Goal: Task Accomplishment & Management: Use online tool/utility

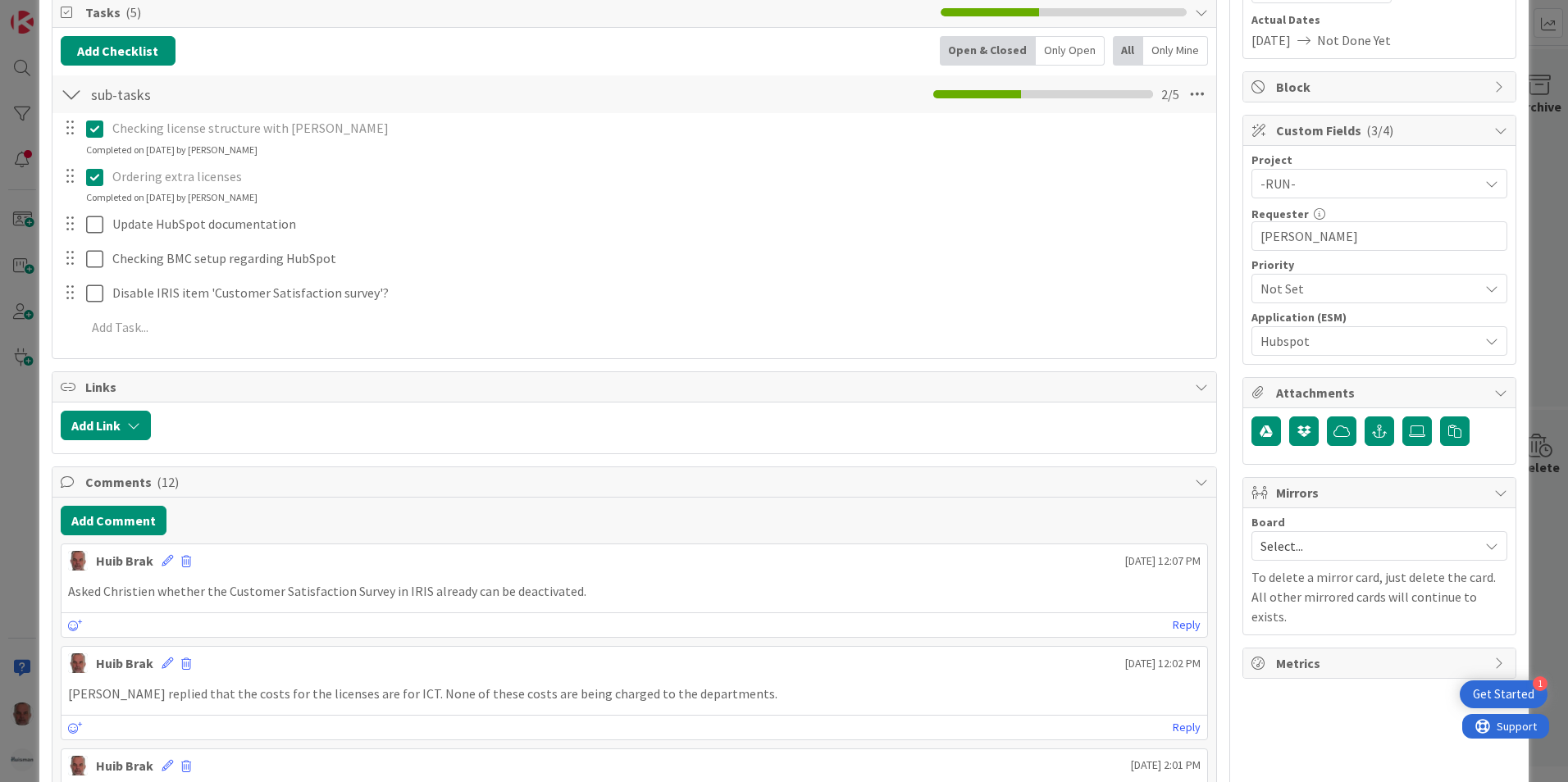
drag, startPoint x: 21, startPoint y: 489, endPoint x: 0, endPoint y: 448, distance: 46.1
click at [23, 490] on div "ID 2025 ESM & Collaboration Team Kanban Deploying Title 22 / 128 Hubspot for Ne…" at bounding box center [784, 391] width 1568 height 782
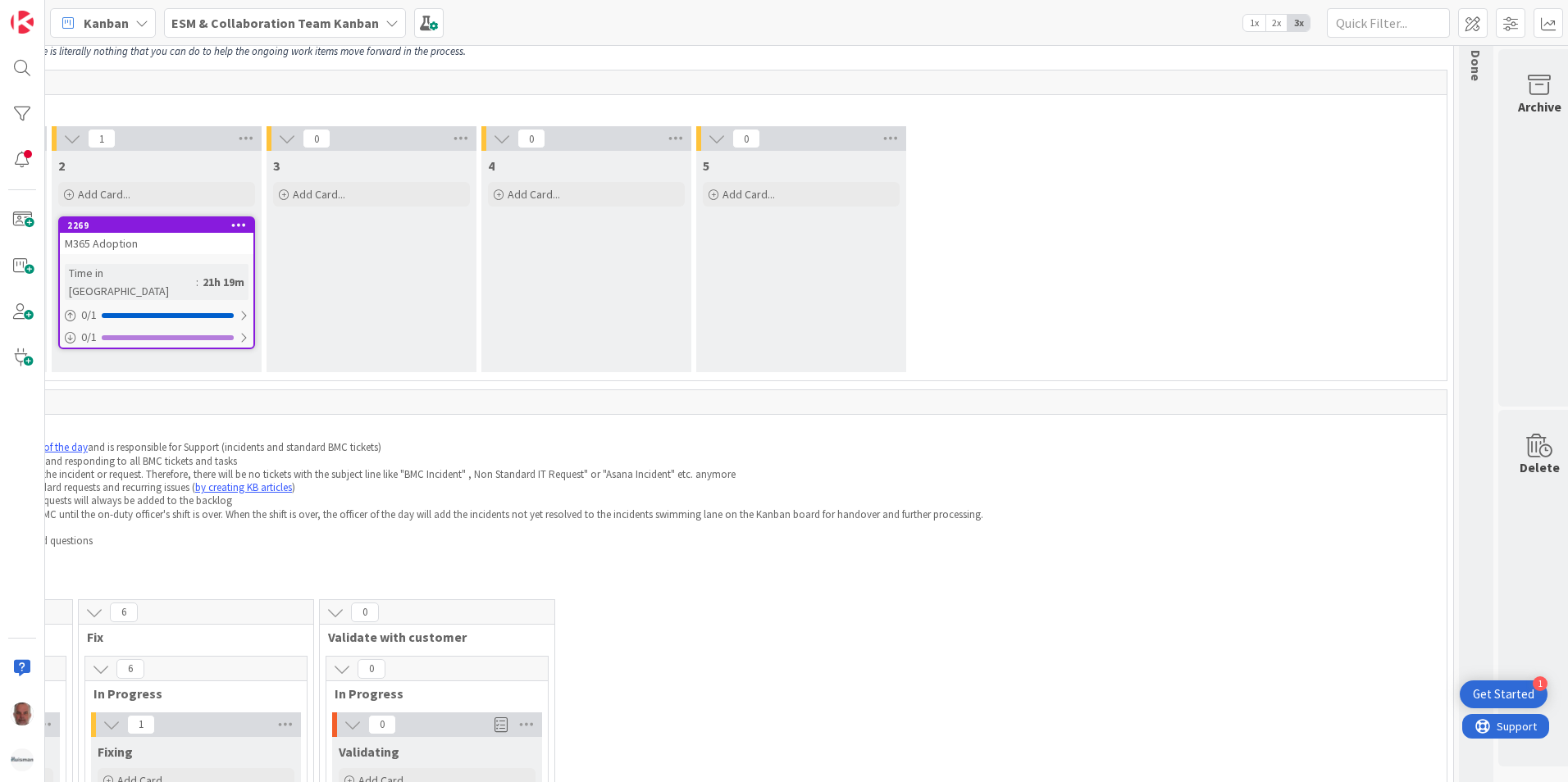
scroll to position [0, 657]
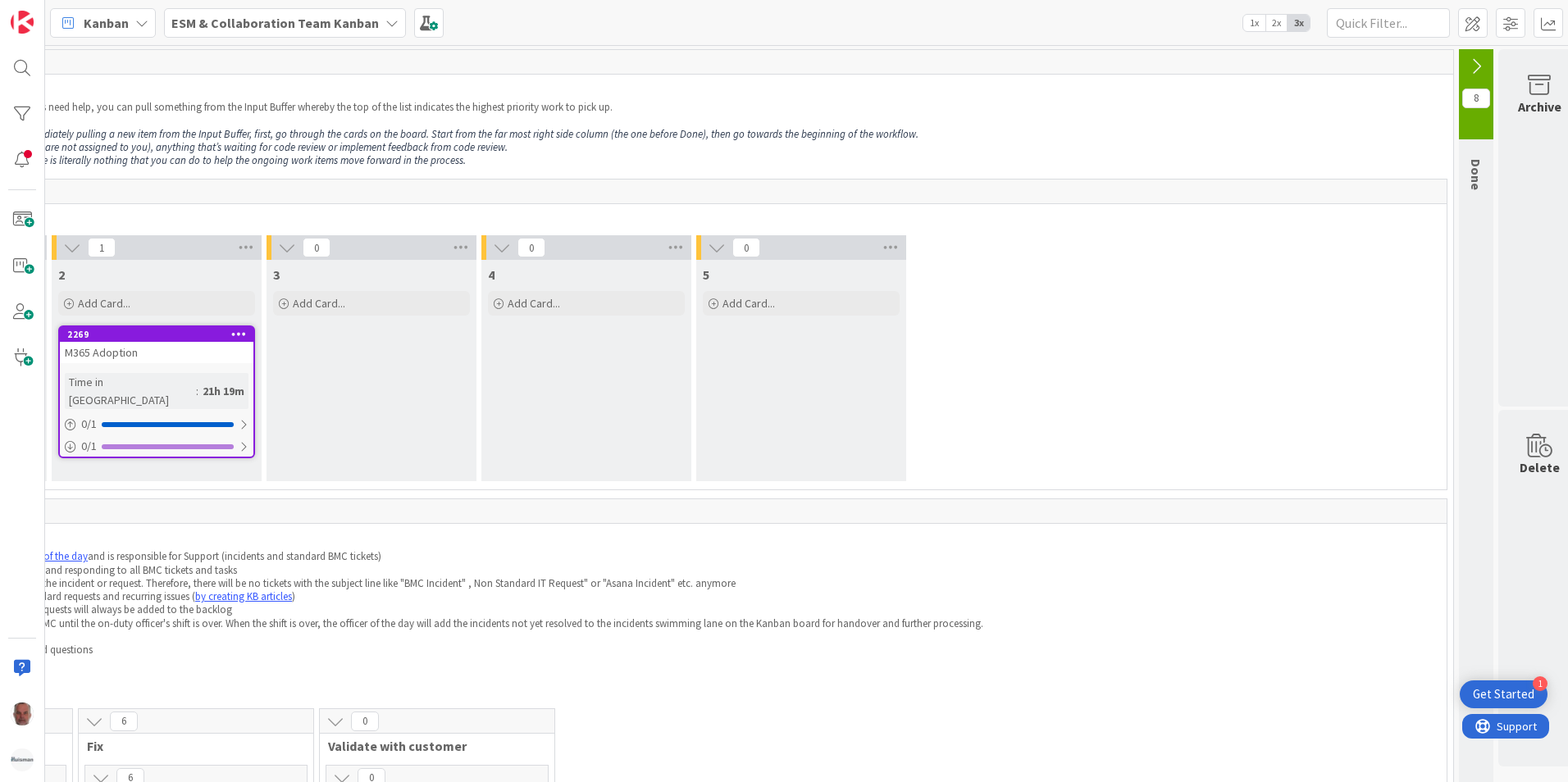
click at [385, 24] on icon at bounding box center [392, 23] width 13 height 13
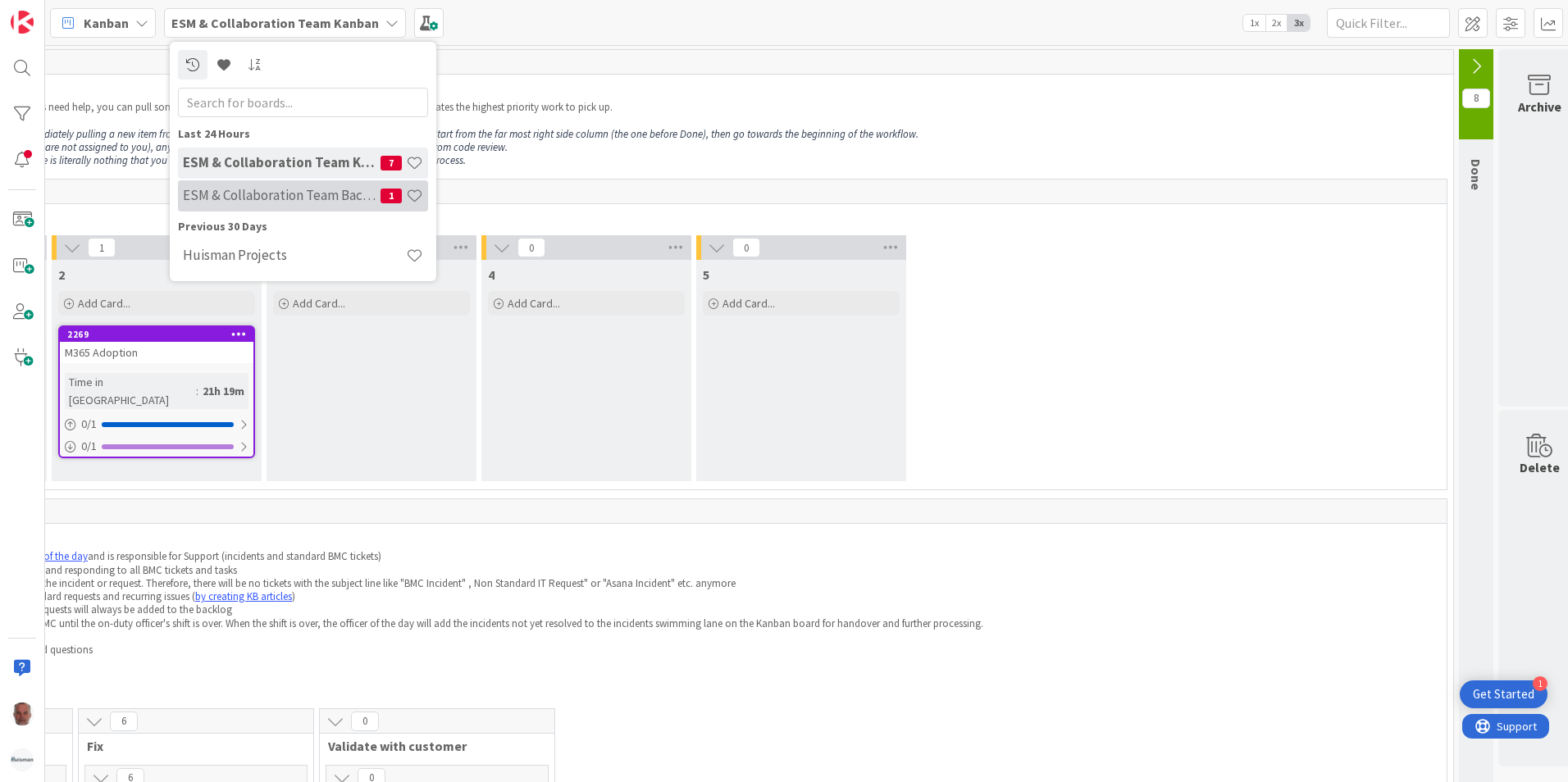
click at [235, 199] on h4 "ESM & Collaboration Team Backlog" at bounding box center [281, 195] width 197 height 16
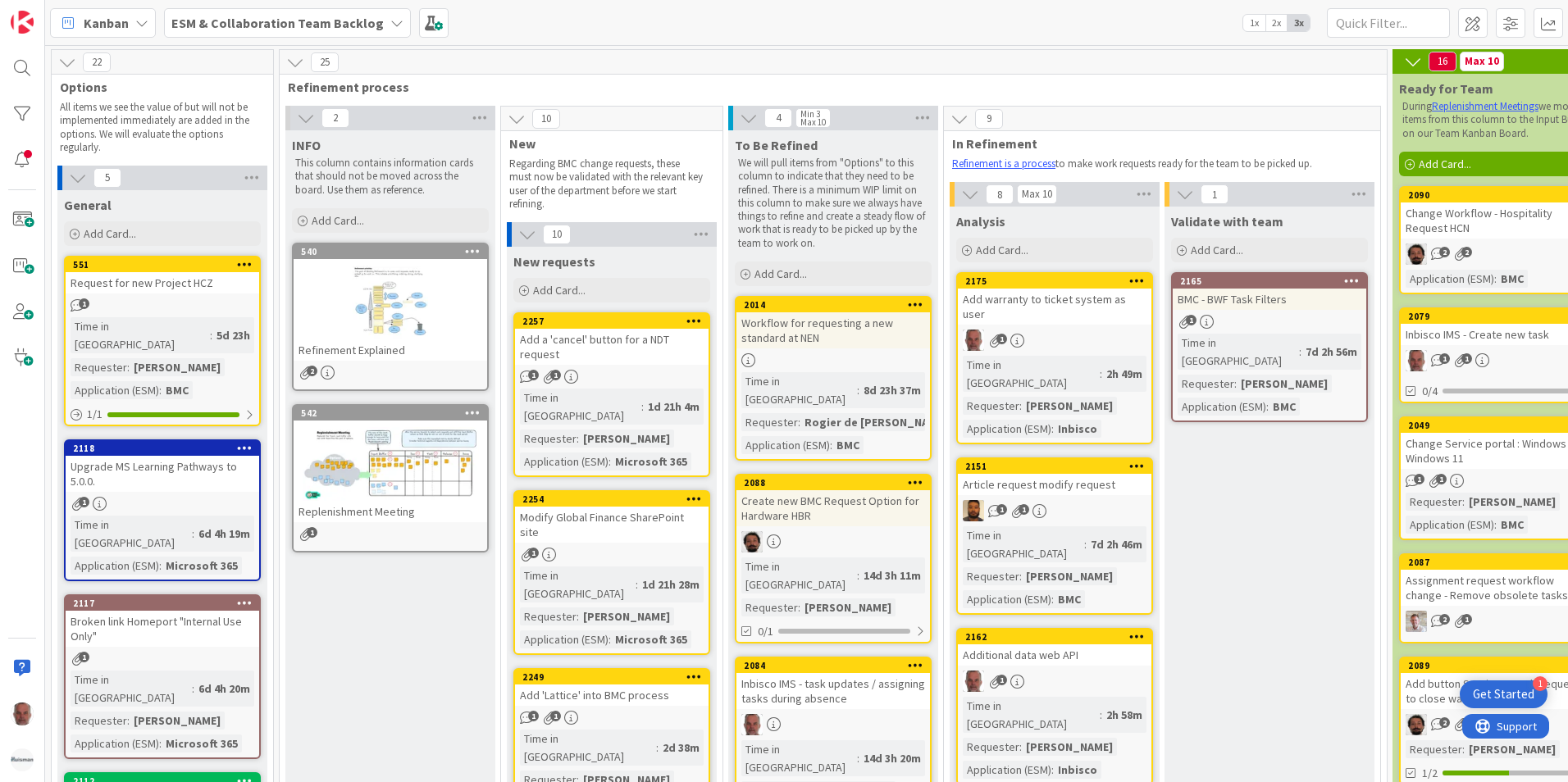
click at [1086, 302] on div "Add warranty to ticket system as user" at bounding box center [1054, 307] width 194 height 36
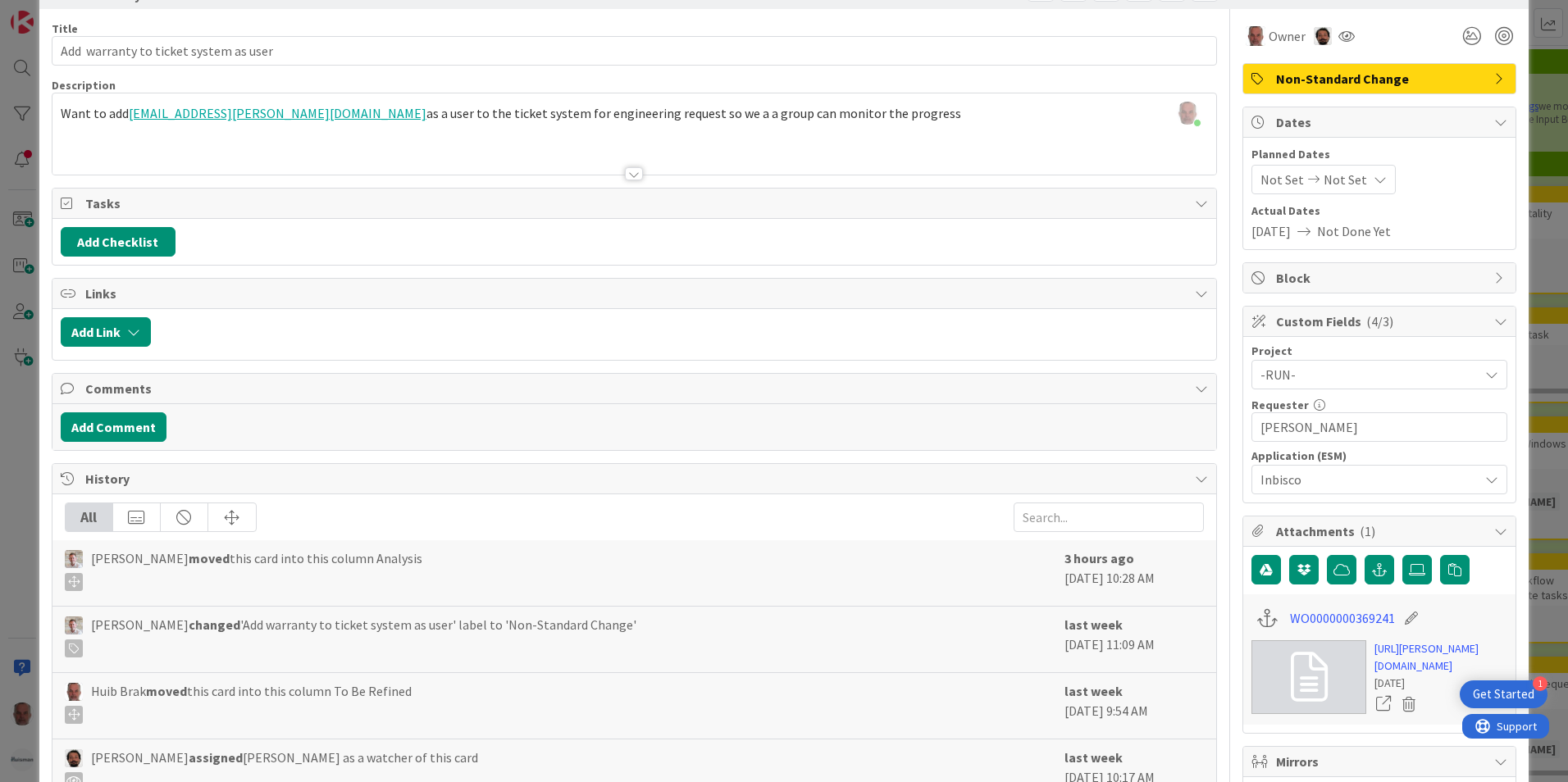
scroll to position [82, 0]
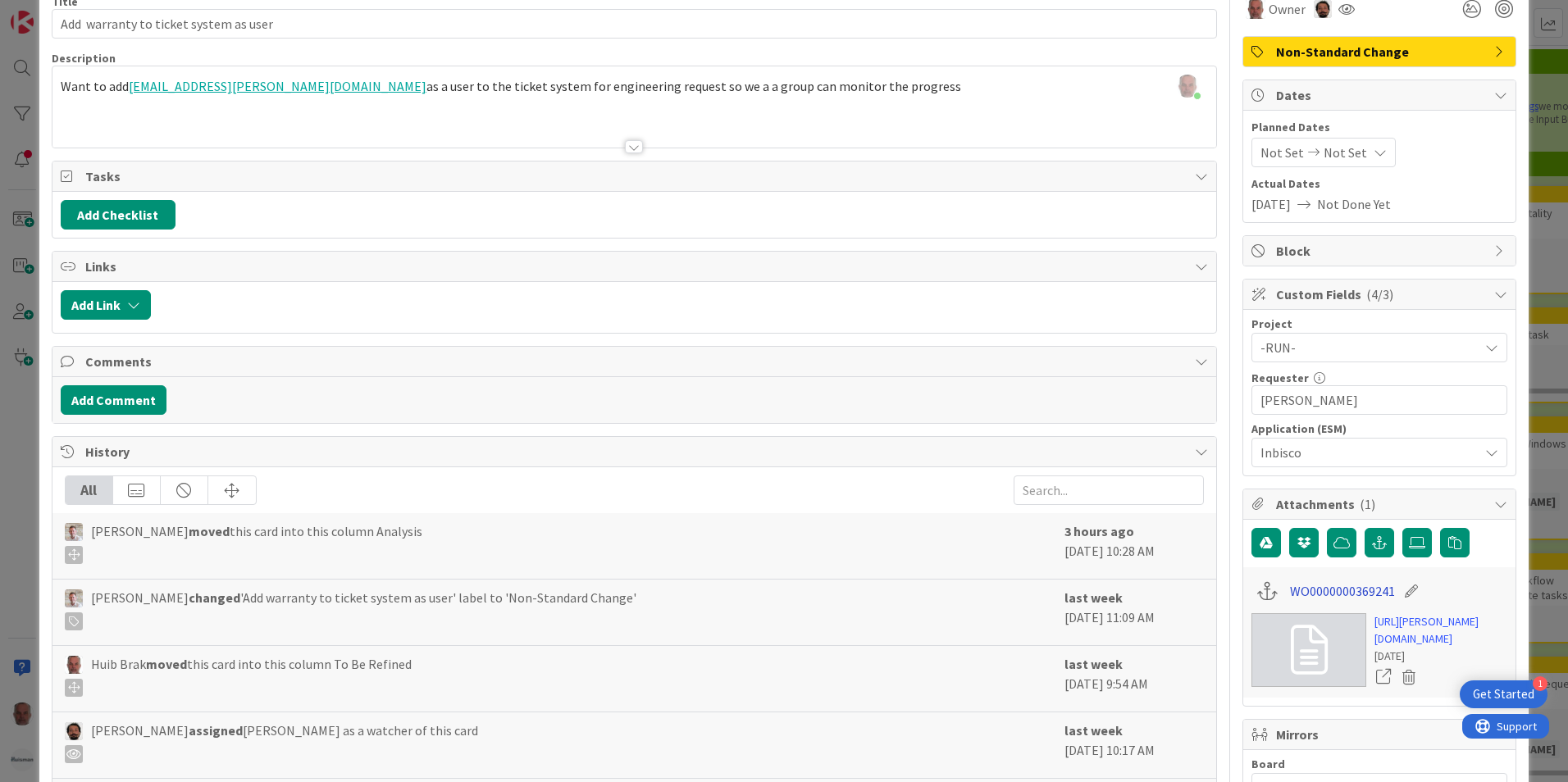
click at [1297, 588] on link "WO0000000369241" at bounding box center [1343, 591] width 105 height 20
